Goal: Information Seeking & Learning: Learn about a topic

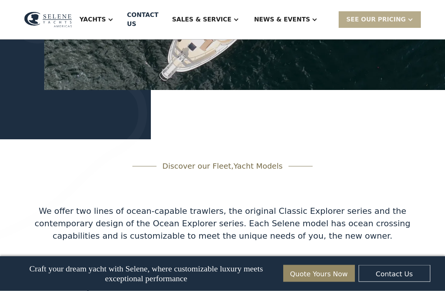
scroll to position [1103, 0]
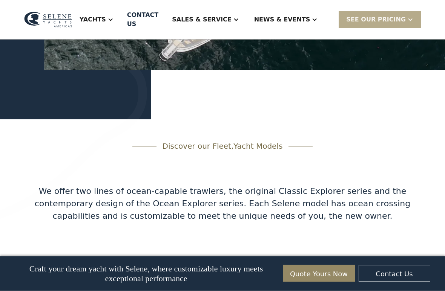
click at [21, 203] on img at bounding box center [73, 42] width 147 height 372
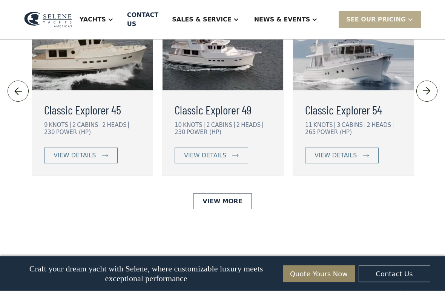
scroll to position [1667, 0]
click at [198, 160] on div "view details" at bounding box center [205, 155] width 42 height 9
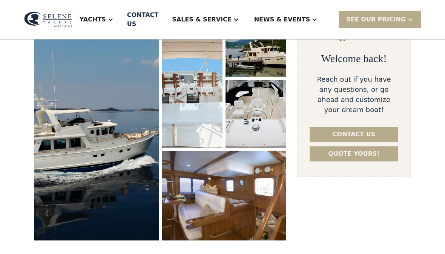
scroll to position [136, 0]
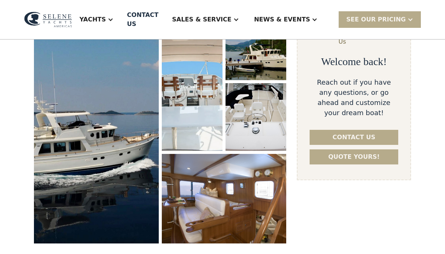
click at [74, 139] on img "open lightbox" at bounding box center [96, 127] width 125 height 231
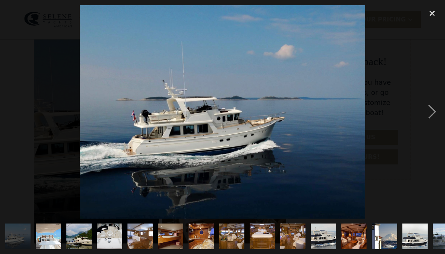
click at [75, 240] on img "show item 3 of 25" at bounding box center [79, 237] width 38 height 26
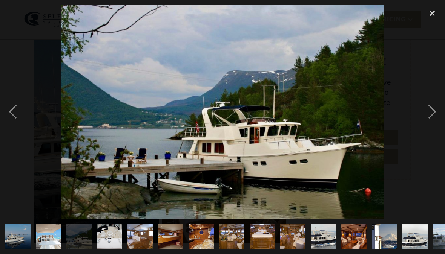
click at [113, 245] on img "show item 4 of 25" at bounding box center [109, 237] width 34 height 26
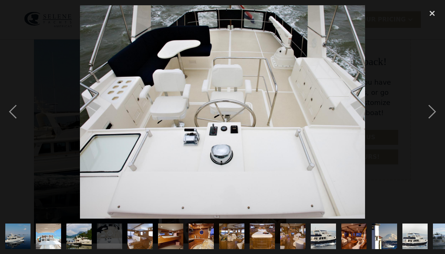
click at [82, 238] on img "show item 3 of 25" at bounding box center [79, 237] width 38 height 26
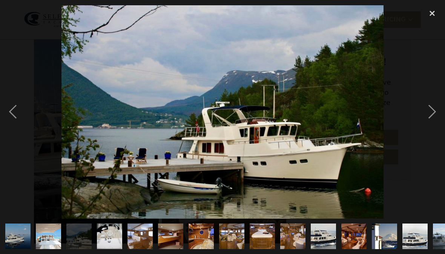
click at [108, 241] on img "show item 4 of 25" at bounding box center [109, 237] width 34 height 26
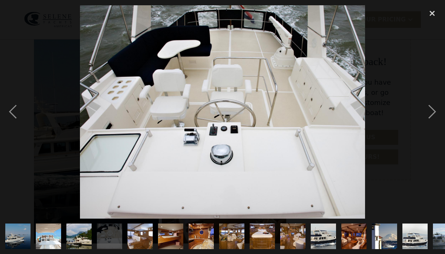
click at [138, 236] on img "show item 5 of 25" at bounding box center [139, 237] width 35 height 26
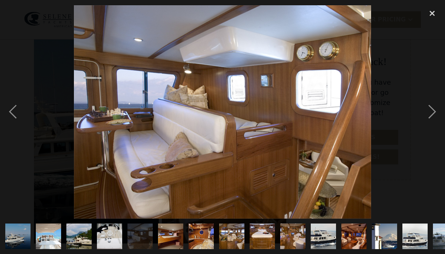
click at [169, 228] on img "show item 6 of 25" at bounding box center [171, 237] width 38 height 26
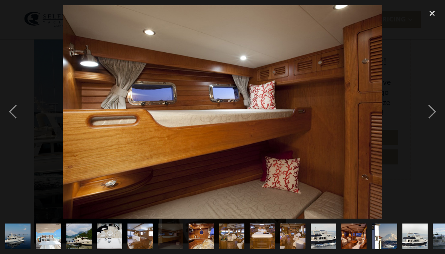
click at [202, 236] on img "show item 7 of 25" at bounding box center [201, 237] width 38 height 26
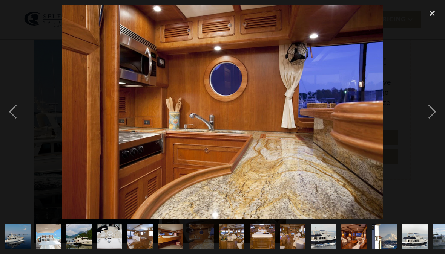
click at [235, 236] on img "show item 8 of 25" at bounding box center [232, 237] width 38 height 26
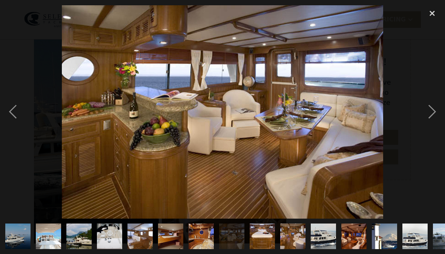
click at [263, 238] on img "show item 9 of 25" at bounding box center [262, 237] width 38 height 26
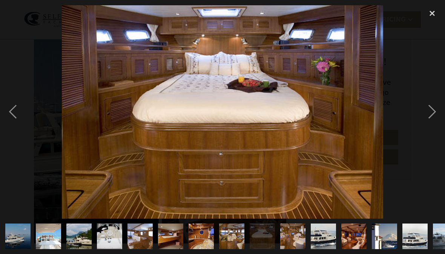
click at [292, 238] on img "show item 10 of 25" at bounding box center [293, 237] width 38 height 26
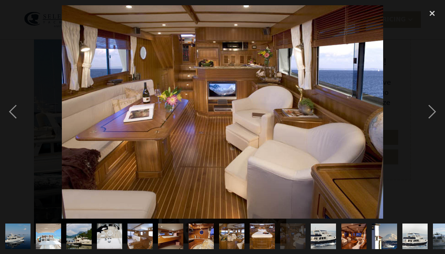
click at [328, 238] on img "show item 11 of 25" at bounding box center [323, 237] width 38 height 26
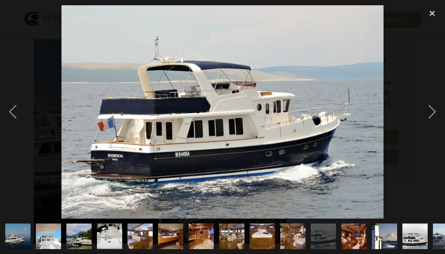
click at [352, 236] on img "show item 12 of 25" at bounding box center [354, 237] width 38 height 26
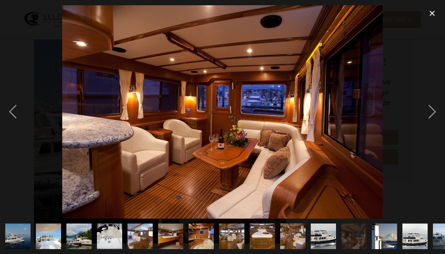
click at [436, 110] on div "next image" at bounding box center [432, 112] width 26 height 214
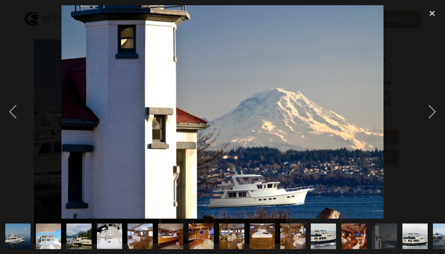
click at [442, 104] on div "next image" at bounding box center [432, 112] width 26 height 214
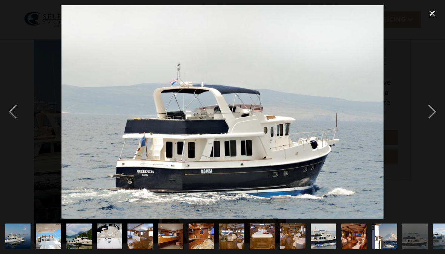
click at [440, 106] on div "next image" at bounding box center [432, 112] width 26 height 214
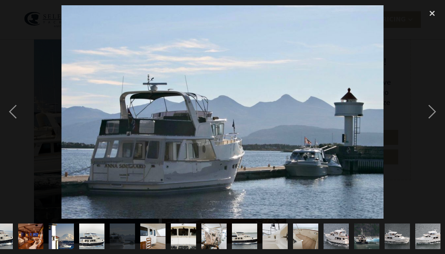
scroll to position [0, 324]
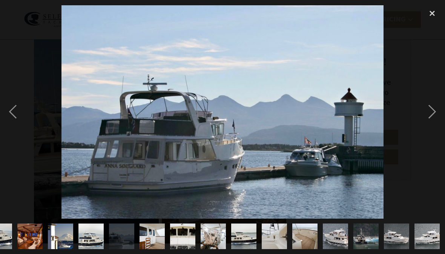
click at [430, 113] on div "next image" at bounding box center [432, 112] width 26 height 214
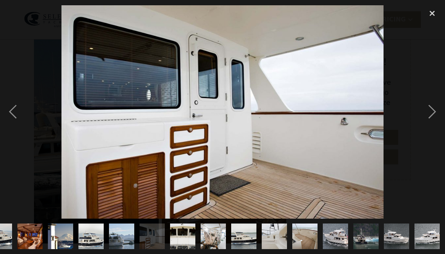
click at [431, 108] on div "next image" at bounding box center [432, 112] width 26 height 214
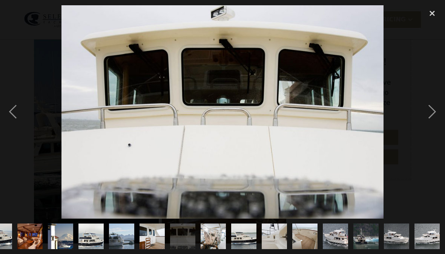
click at [442, 108] on div "next image" at bounding box center [432, 112] width 26 height 214
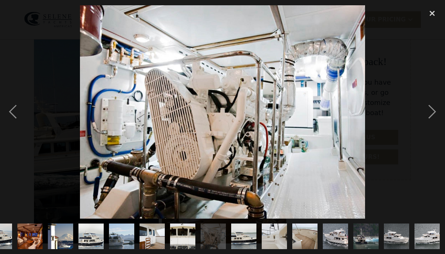
click at [440, 109] on div "next image" at bounding box center [432, 112] width 26 height 214
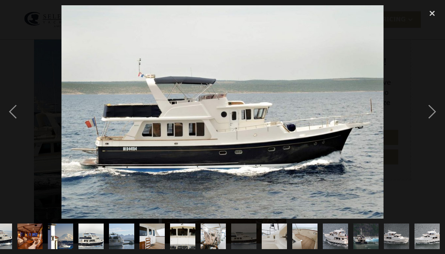
click at [437, 107] on div "next image" at bounding box center [432, 112] width 26 height 214
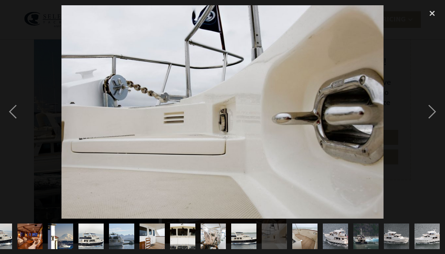
click at [436, 108] on div "next image" at bounding box center [432, 112] width 26 height 214
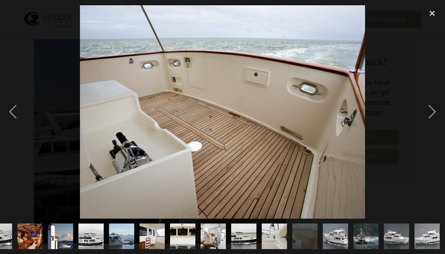
click at [436, 108] on div "next image" at bounding box center [432, 112] width 26 height 214
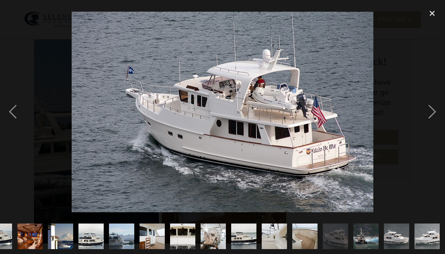
click at [430, 112] on div "next image" at bounding box center [432, 112] width 26 height 214
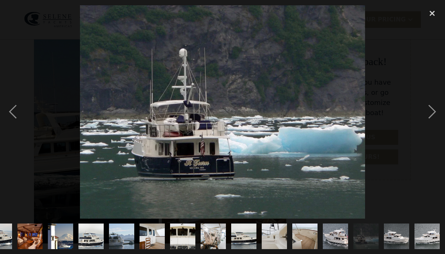
click at [434, 108] on div "next image" at bounding box center [432, 112] width 26 height 214
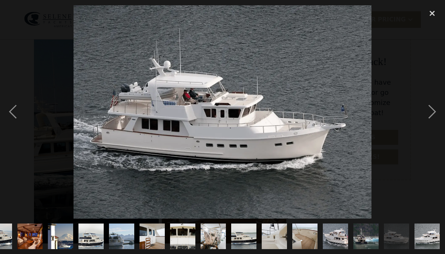
click at [435, 111] on div "next image" at bounding box center [432, 112] width 26 height 214
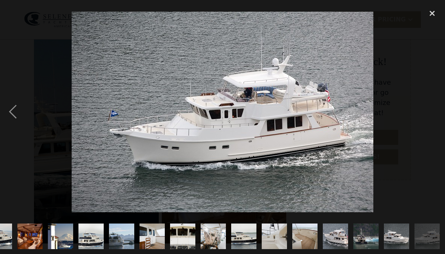
click at [435, 111] on div "next image" at bounding box center [432, 112] width 26 height 214
click at [420, 120] on div "next image" at bounding box center [432, 112] width 26 height 214
click at [10, 109] on div "previous image" at bounding box center [13, 112] width 26 height 214
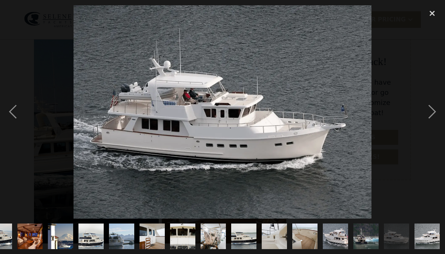
click at [14, 112] on div "previous image" at bounding box center [13, 112] width 26 height 214
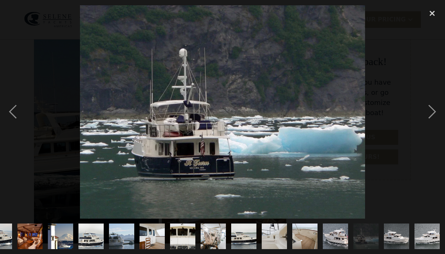
click at [9, 108] on div "previous image" at bounding box center [13, 112] width 26 height 214
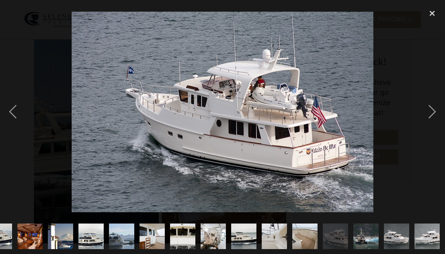
click at [14, 115] on div "previous image" at bounding box center [13, 112] width 26 height 214
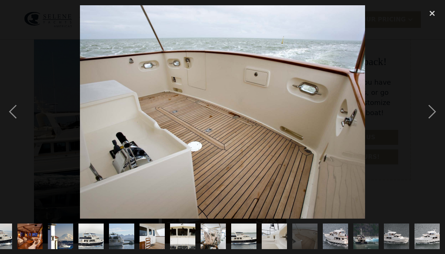
click at [13, 113] on div "previous image" at bounding box center [13, 112] width 26 height 214
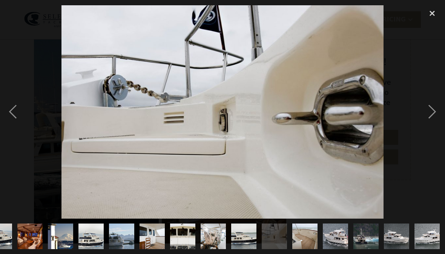
click at [10, 112] on div "previous image" at bounding box center [13, 112] width 26 height 214
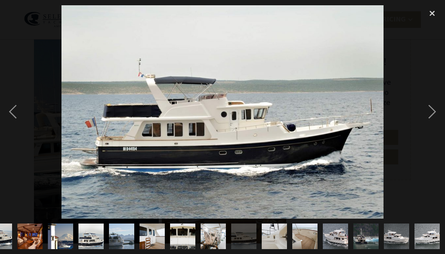
click at [9, 115] on div "previous image" at bounding box center [13, 112] width 26 height 214
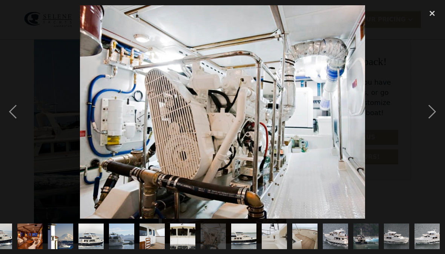
click at [9, 113] on div "previous image" at bounding box center [13, 112] width 26 height 214
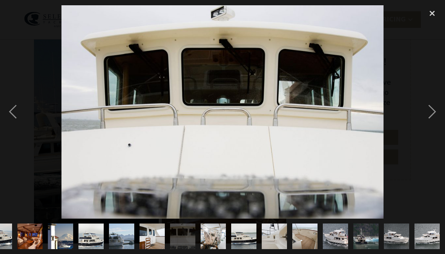
click at [9, 112] on div "previous image" at bounding box center [13, 112] width 26 height 214
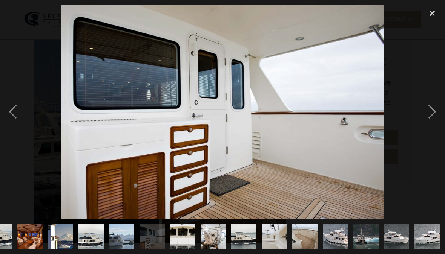
click at [9, 111] on div "previous image" at bounding box center [13, 112] width 26 height 214
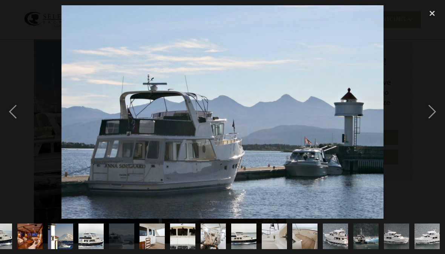
click at [10, 109] on div "previous image" at bounding box center [13, 112] width 26 height 214
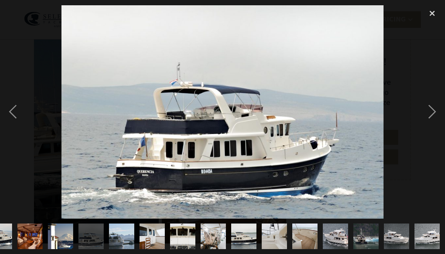
click at [11, 111] on div "previous image" at bounding box center [13, 112] width 26 height 214
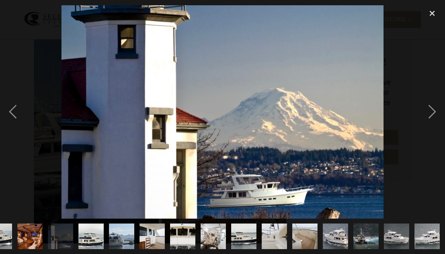
click at [2, 107] on div "previous image" at bounding box center [13, 112] width 26 height 214
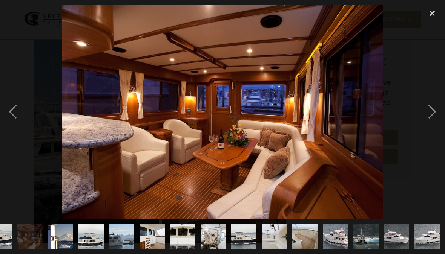
click at [4, 110] on div "previous image" at bounding box center [13, 112] width 26 height 214
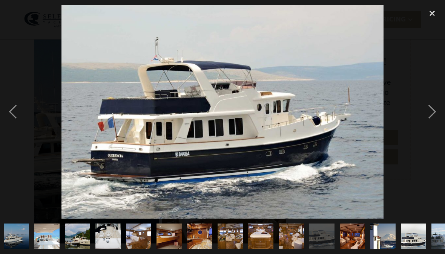
scroll to position [0, 0]
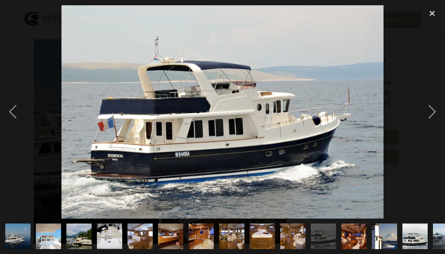
click at [2, 101] on div "previous image" at bounding box center [13, 112] width 26 height 214
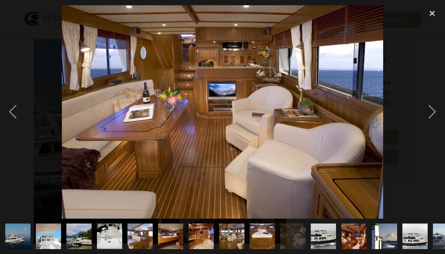
click at [12, 109] on div "previous image" at bounding box center [13, 112] width 26 height 214
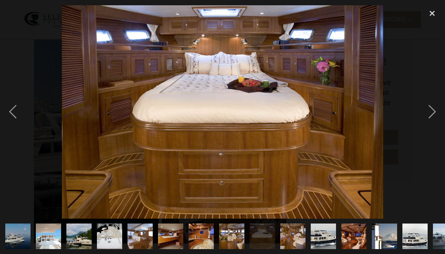
click at [12, 109] on div "previous image" at bounding box center [13, 112] width 26 height 214
